Goal: Contribute content: Add original content to the website for others to see

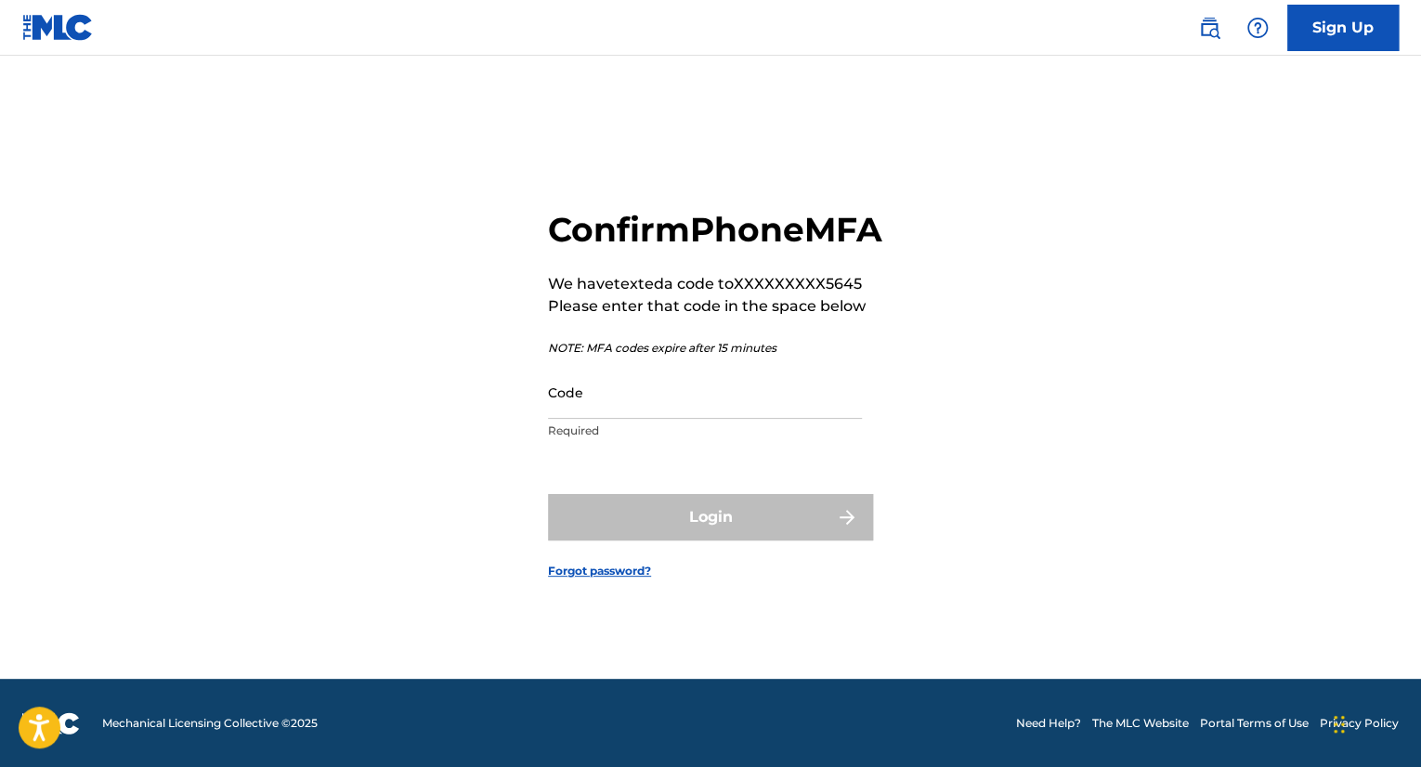
click at [825, 419] on input "Code" at bounding box center [705, 392] width 314 height 53
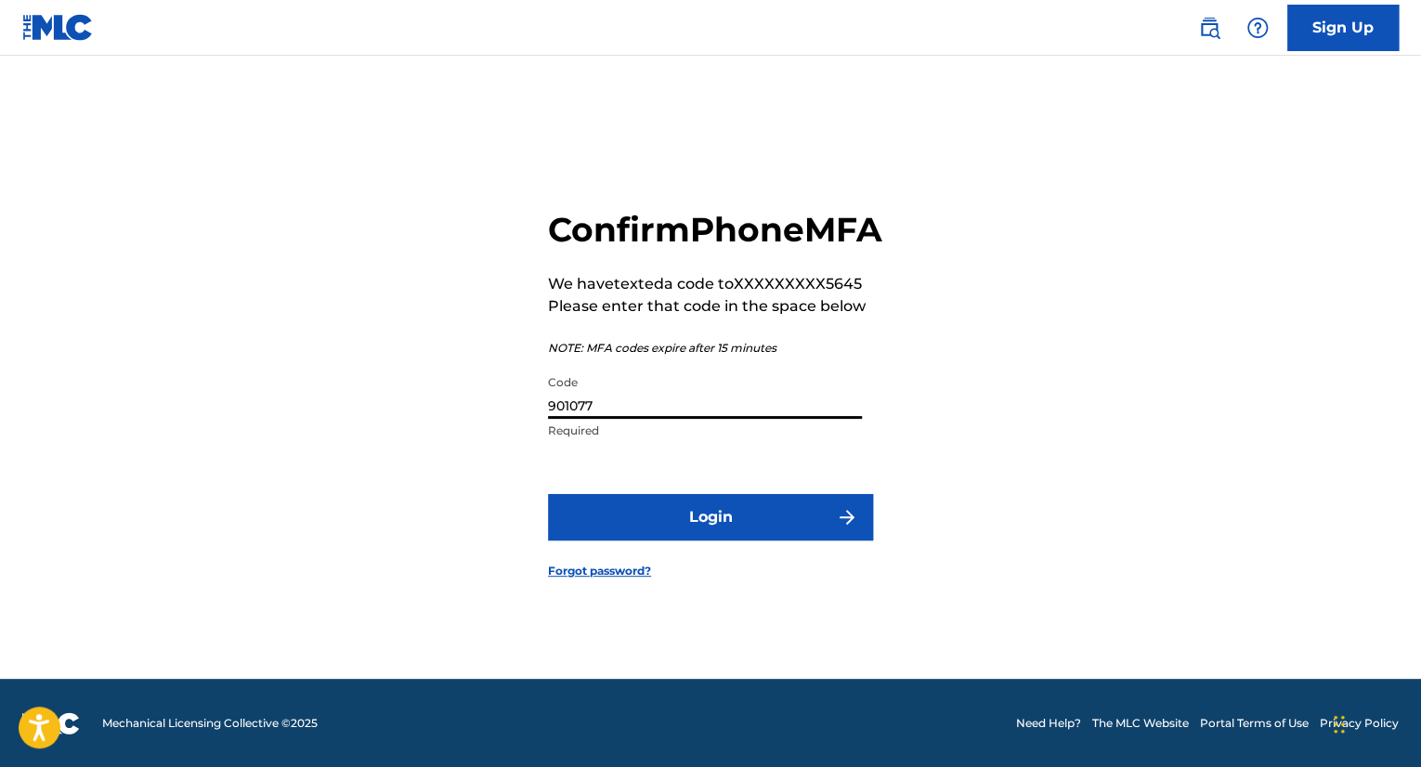
type input "901077"
click at [812, 522] on button "Login" at bounding box center [710, 517] width 325 height 46
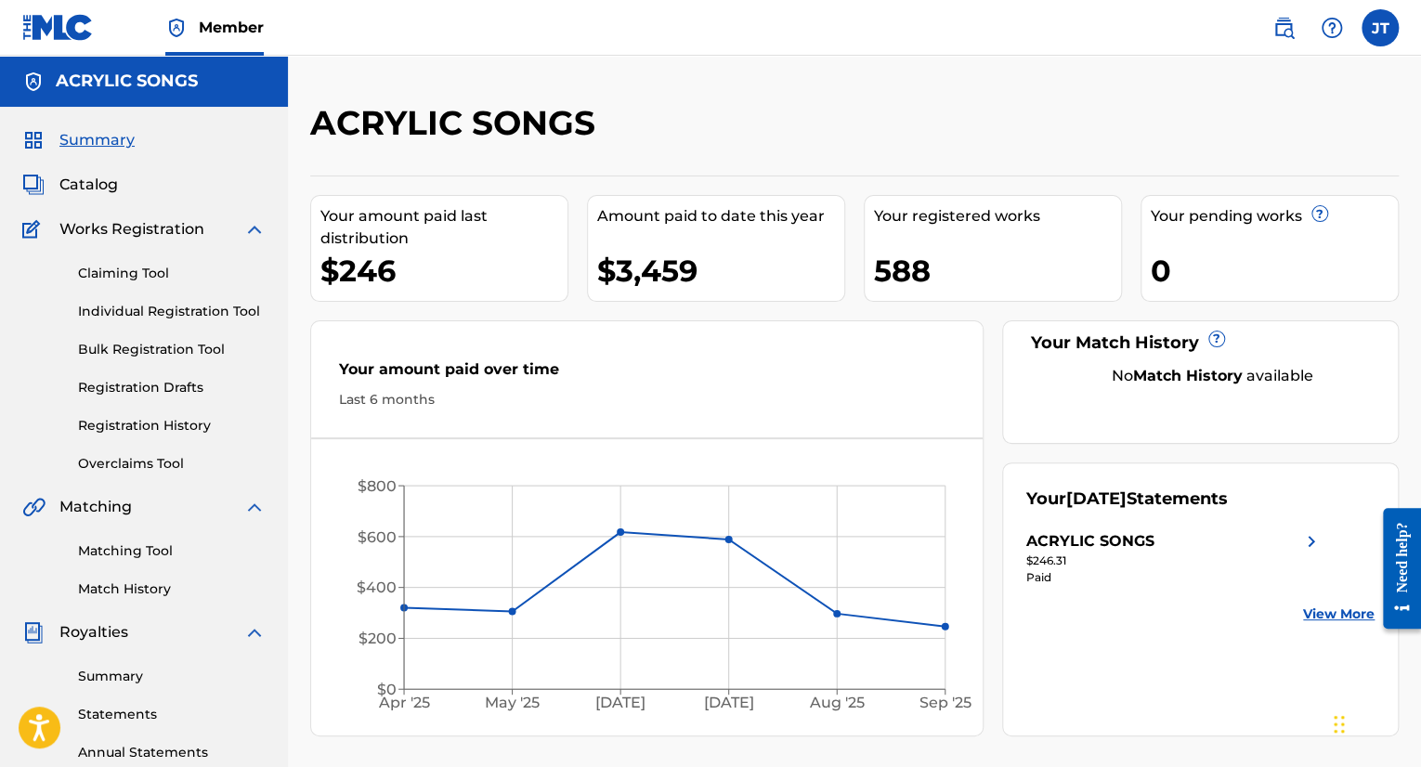
click at [156, 356] on link "Bulk Registration Tool" at bounding box center [172, 349] width 188 height 19
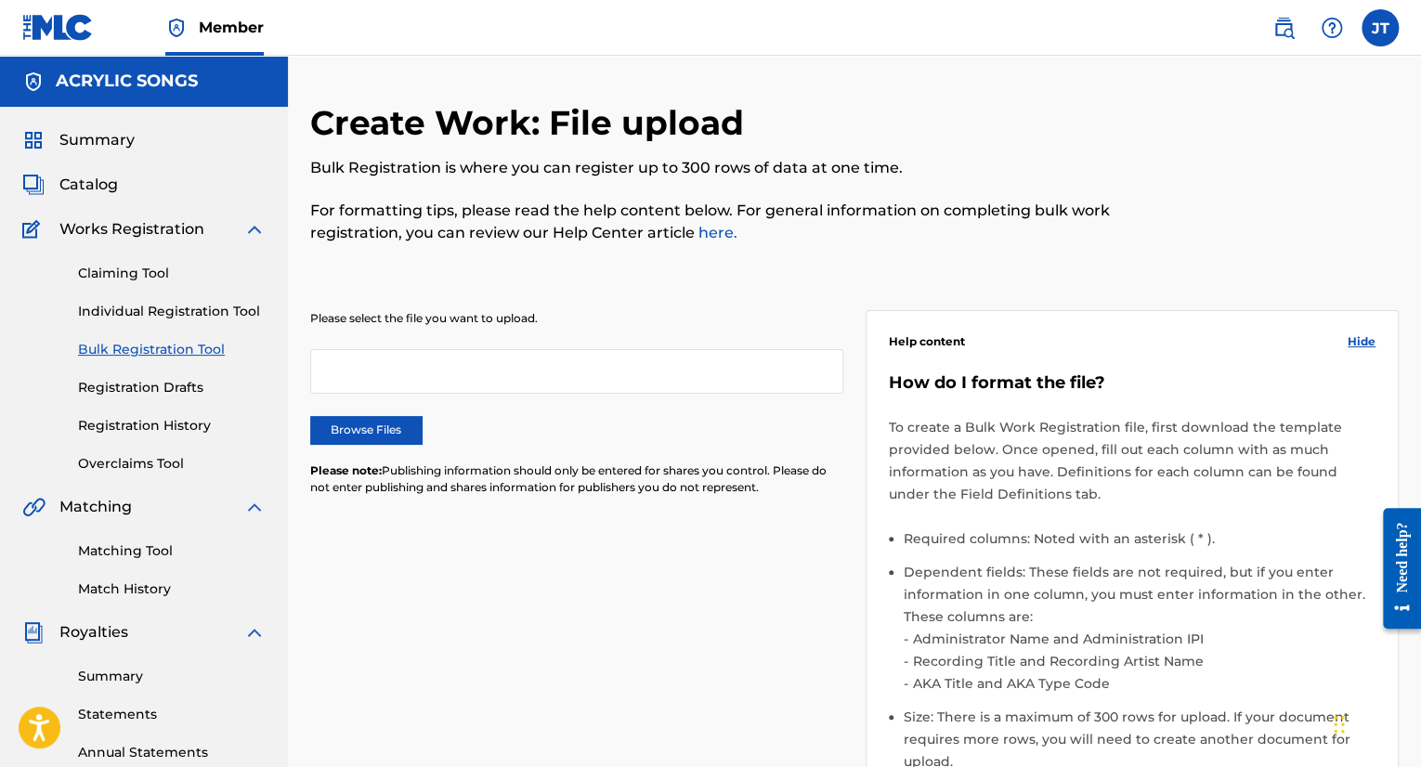
click at [368, 376] on div at bounding box center [576, 371] width 533 height 45
click at [363, 423] on label "Browse Files" at bounding box center [365, 430] width 111 height 28
click at [0, 0] on input "Browse Files" at bounding box center [0, 0] width 0 height 0
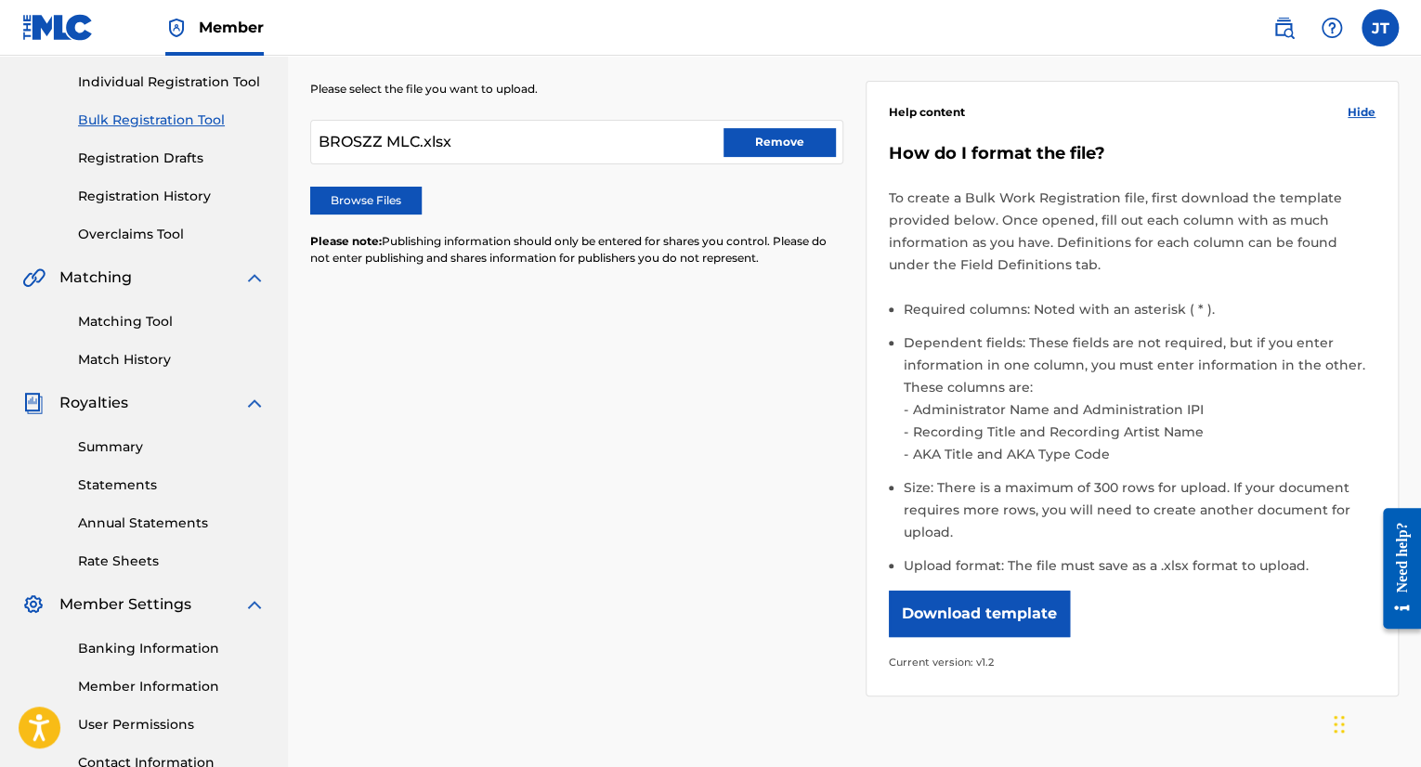
scroll to position [435, 0]
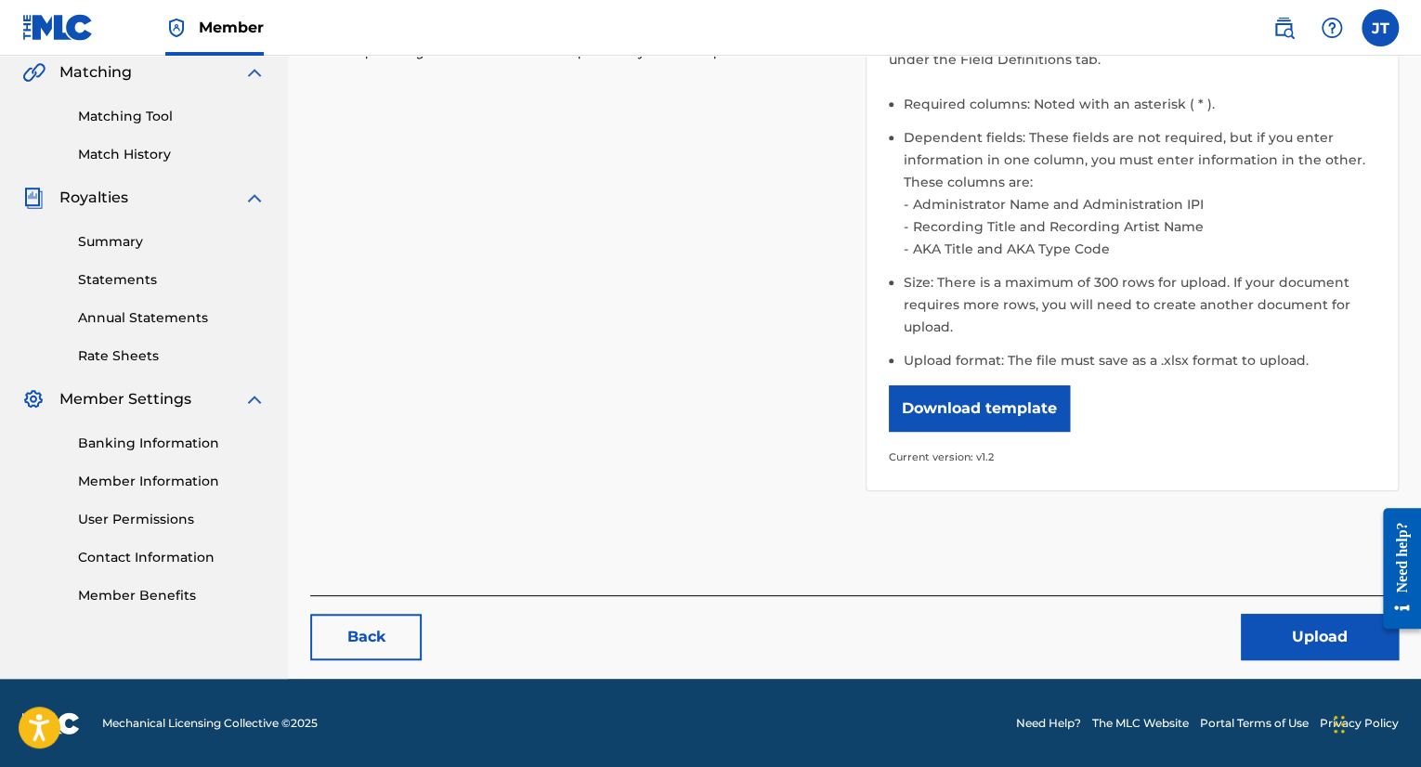
click at [1286, 630] on button "Upload" at bounding box center [1319, 637] width 158 height 46
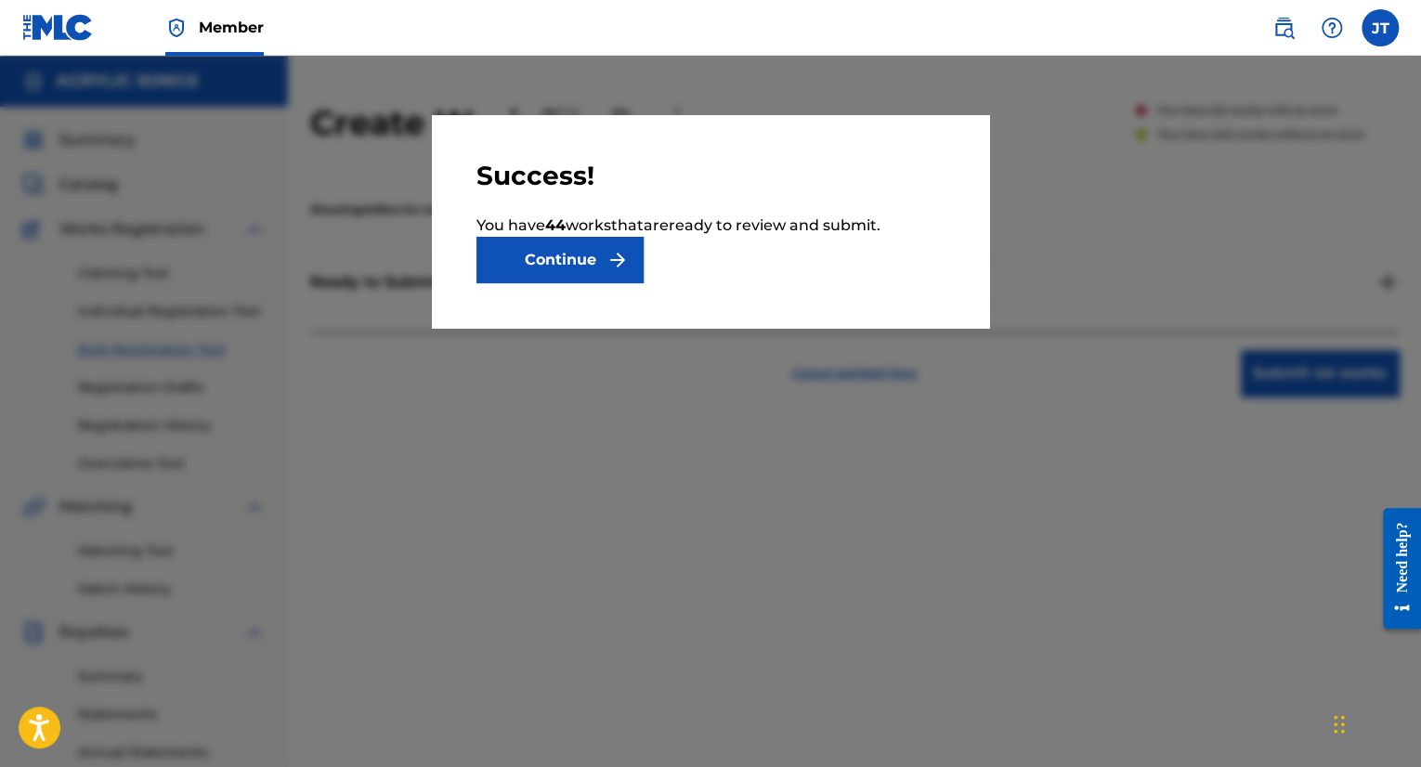
click at [595, 279] on button "Continue" at bounding box center [559, 260] width 167 height 46
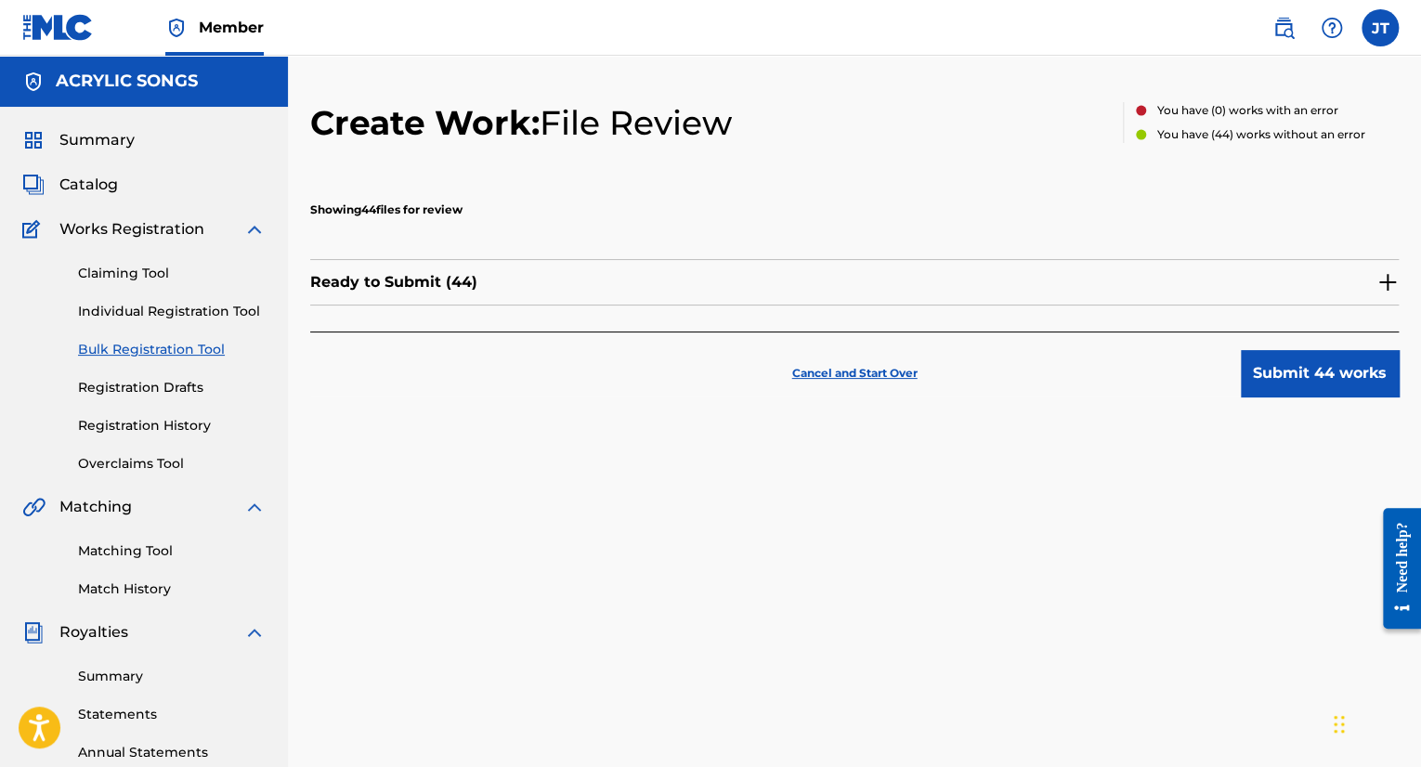
click at [1342, 383] on button "Submit 44 works" at bounding box center [1319, 373] width 158 height 46
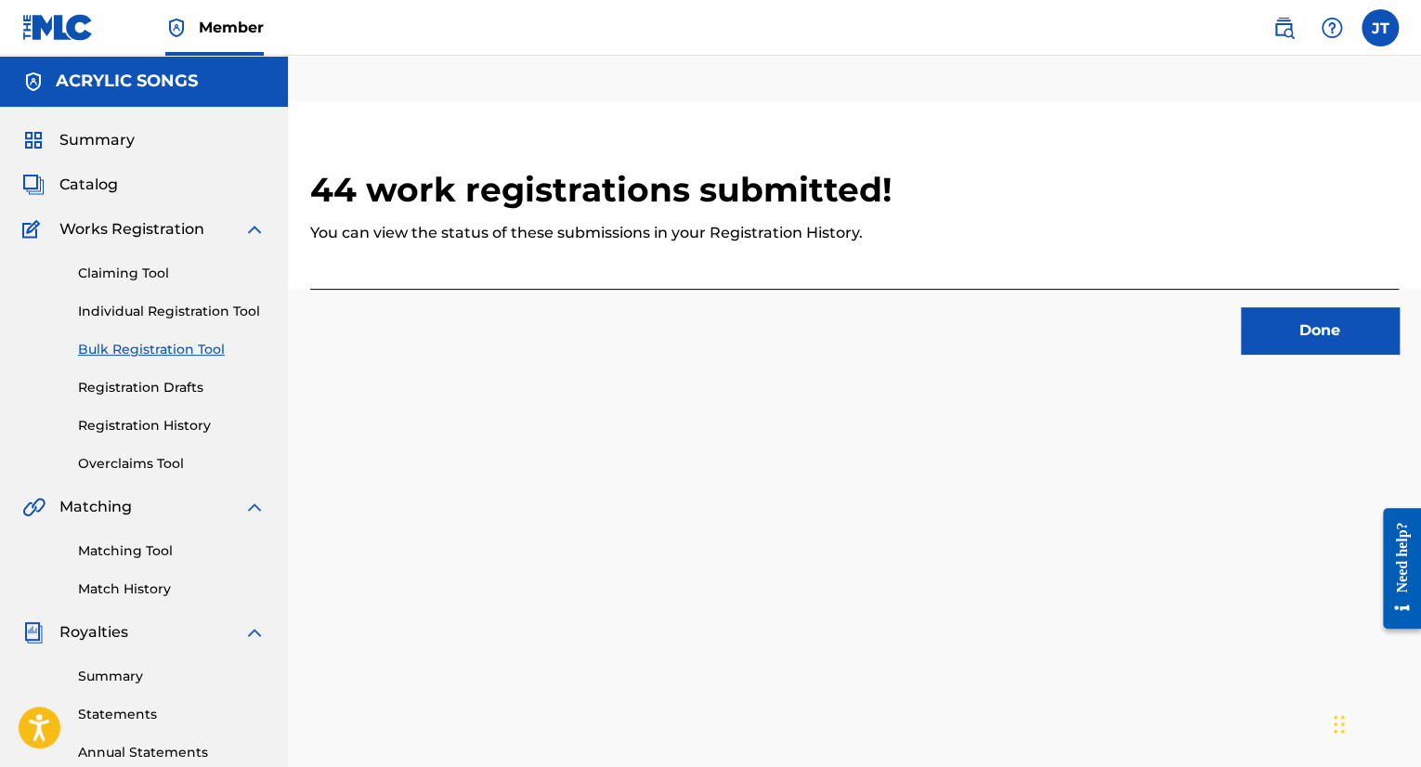
click at [1297, 331] on button "Done" at bounding box center [1319, 330] width 158 height 46
